Goal: Task Accomplishment & Management: Manage account settings

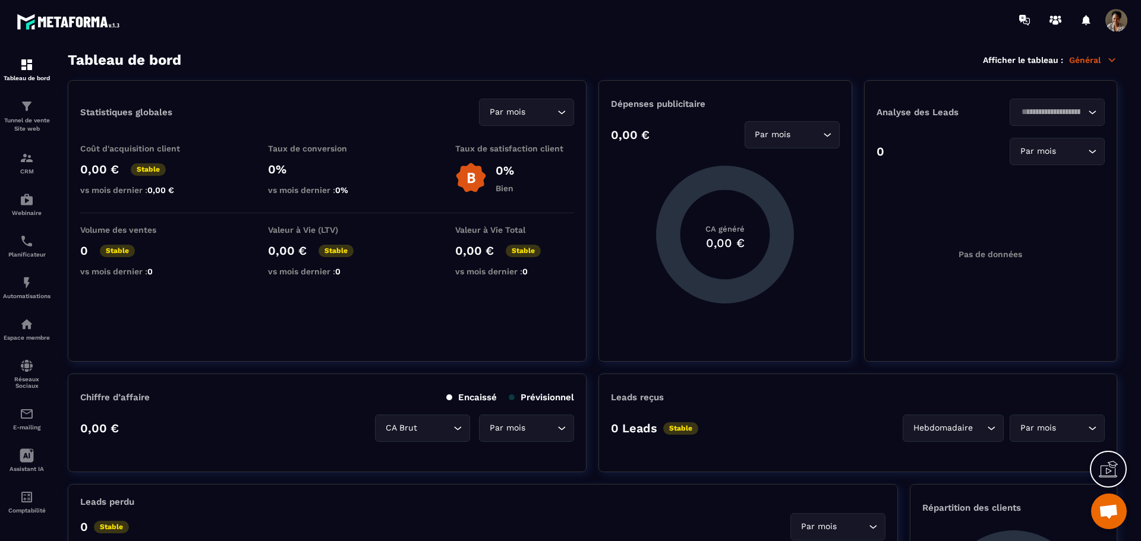
click at [1114, 21] on span at bounding box center [1118, 20] width 24 height 24
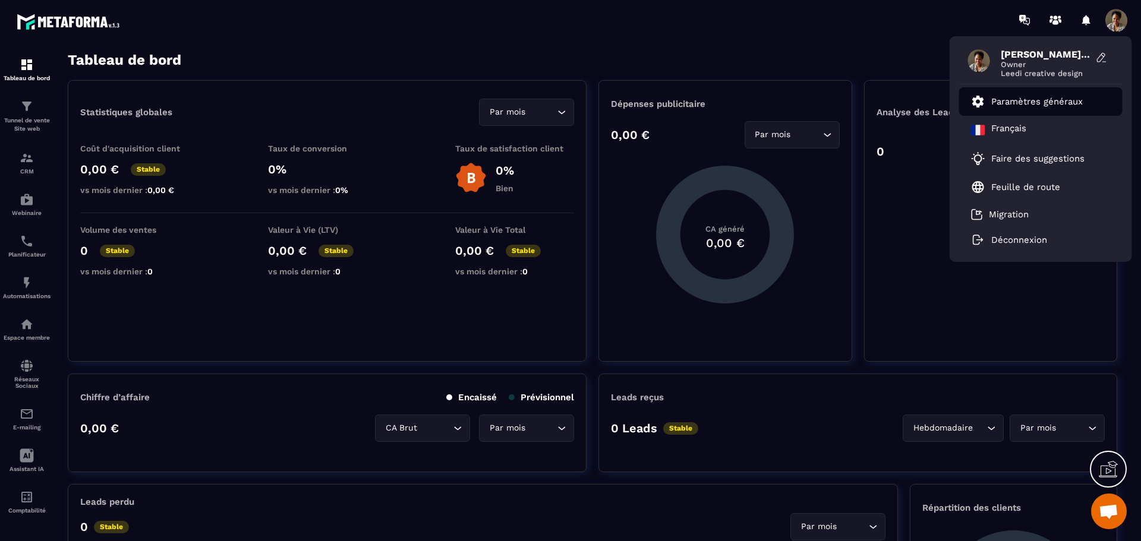
click at [1057, 103] on p "Paramètres généraux" at bounding box center [1037, 101] width 92 height 11
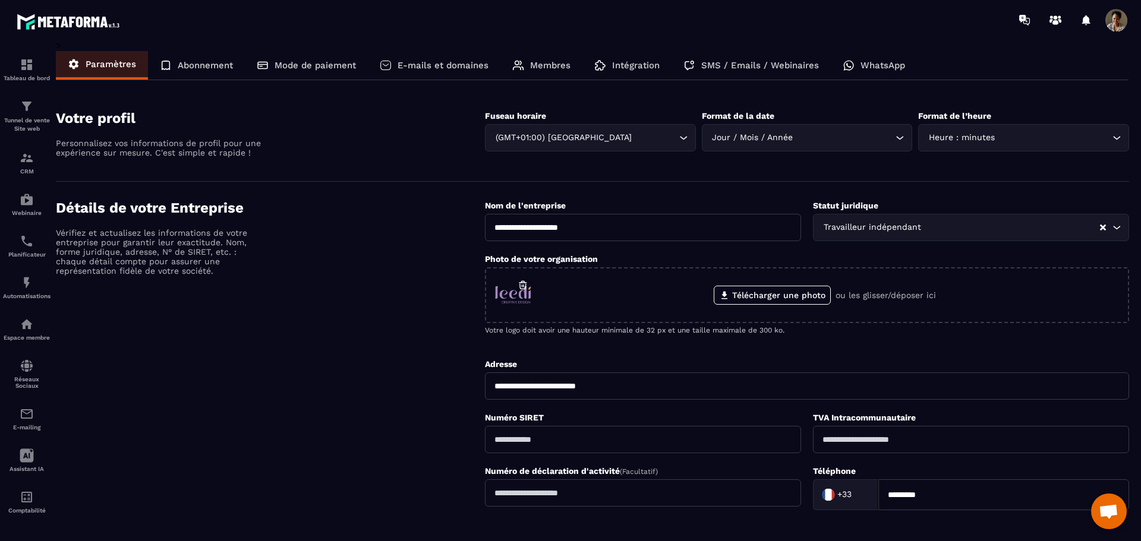
click at [216, 64] on p "Abonnement" at bounding box center [205, 65] width 55 height 11
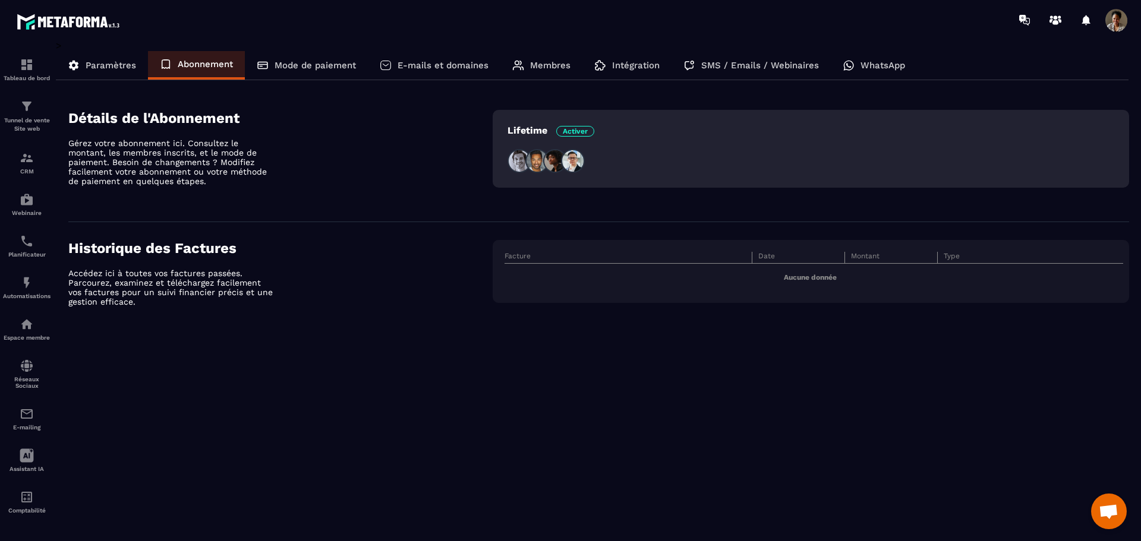
click at [316, 64] on p "Mode de paiement" at bounding box center [315, 65] width 81 height 11
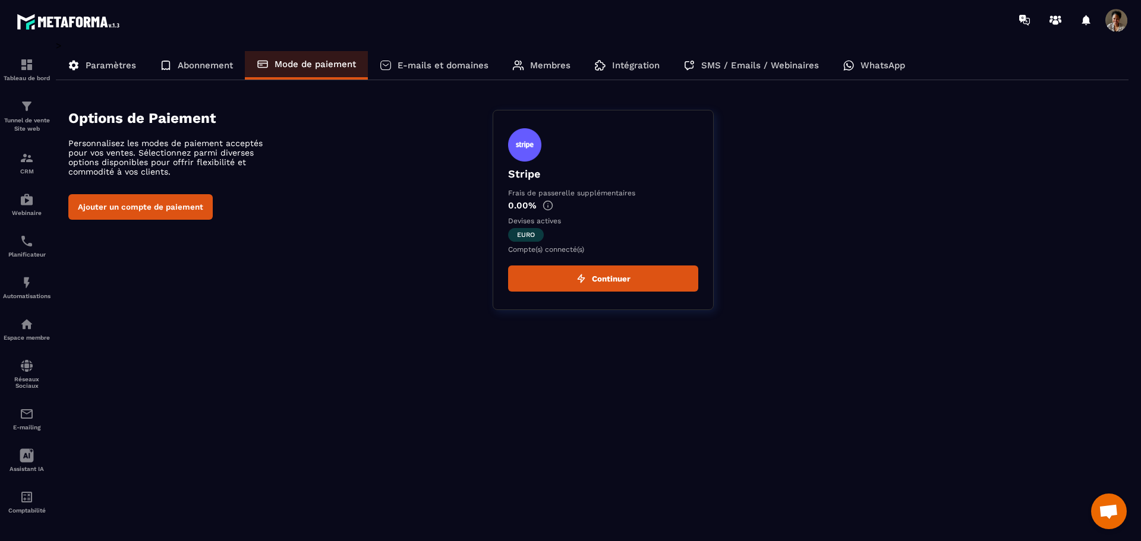
click at [190, 67] on p "Abonnement" at bounding box center [205, 65] width 55 height 11
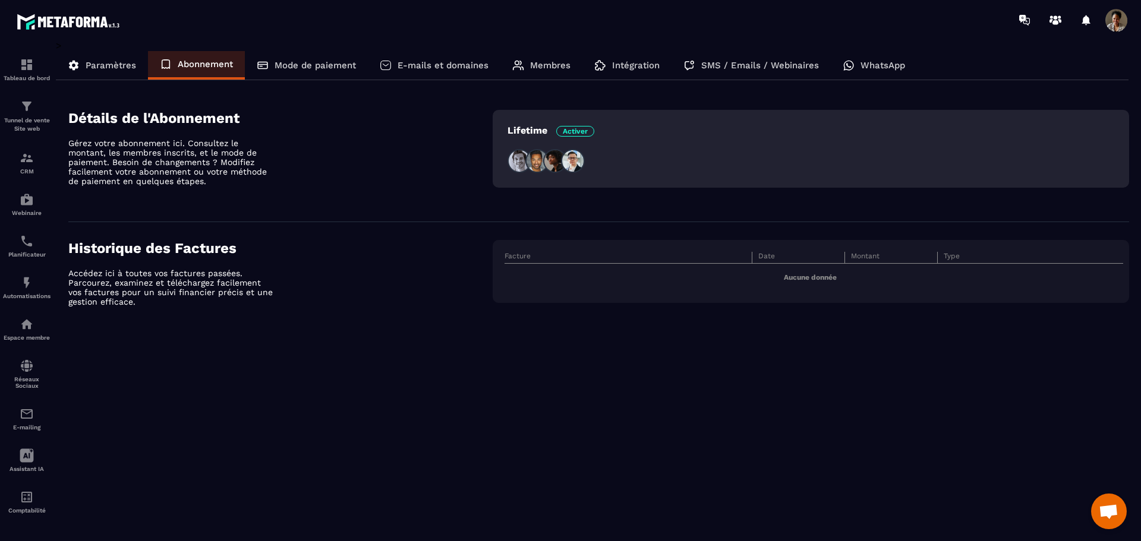
click at [118, 61] on p "Paramètres" at bounding box center [111, 65] width 51 height 11
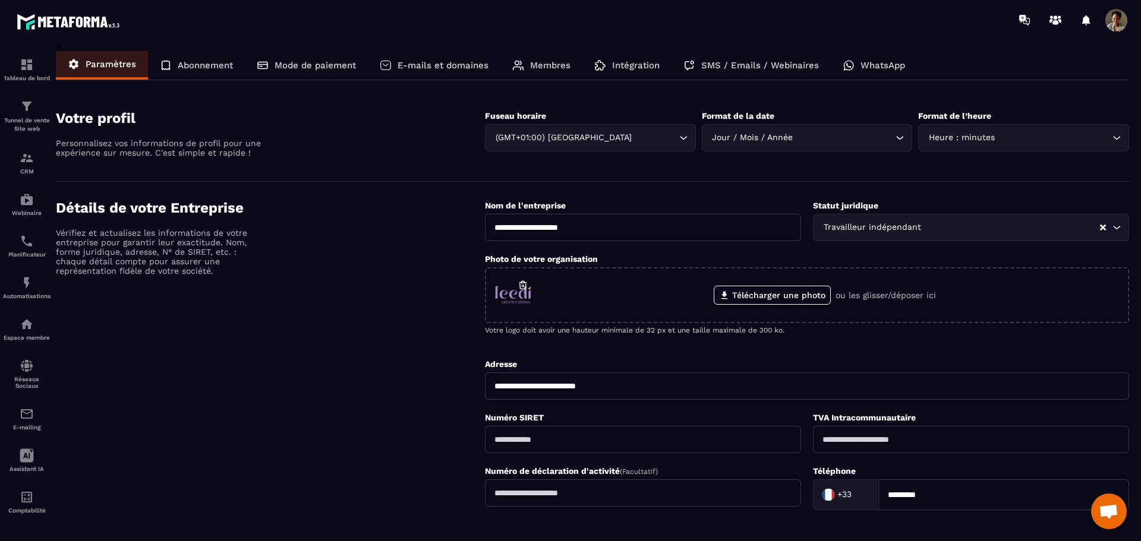
click at [730, 68] on p "SMS / Emails / Webinaires" at bounding box center [760, 65] width 118 height 11
